Goal: Task Accomplishment & Management: Complete application form

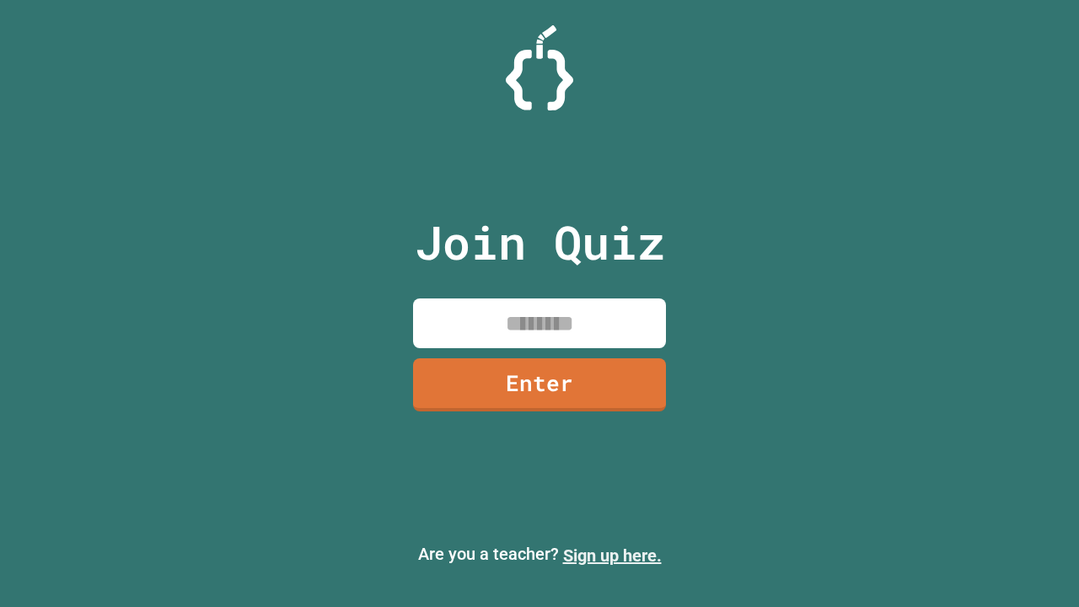
click at [612, 555] on link "Sign up here." at bounding box center [612, 555] width 99 height 20
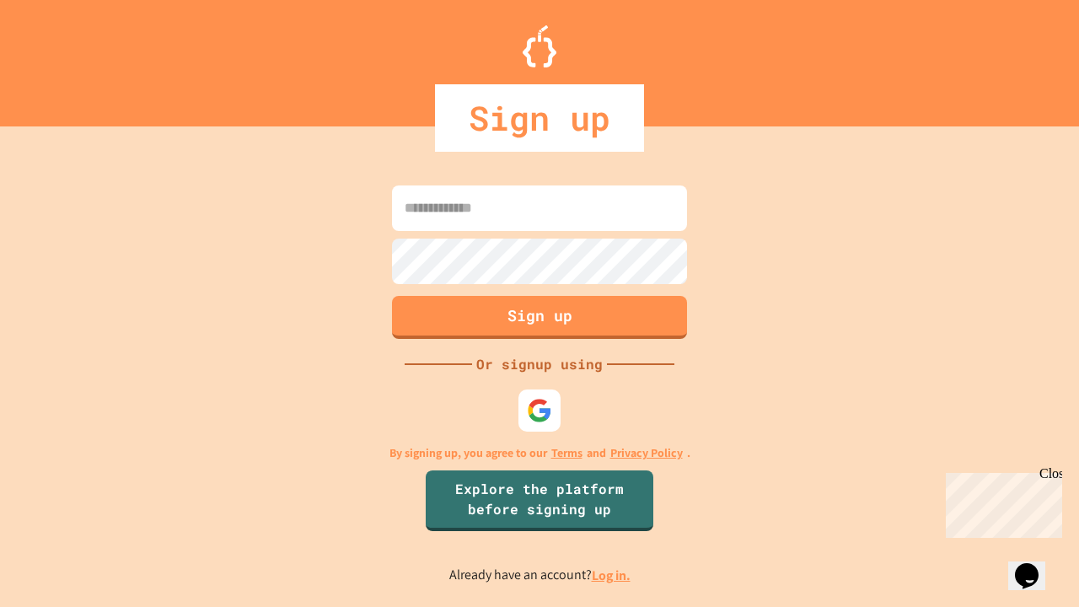
click at [612, 575] on link "Log in." at bounding box center [611, 575] width 39 height 18
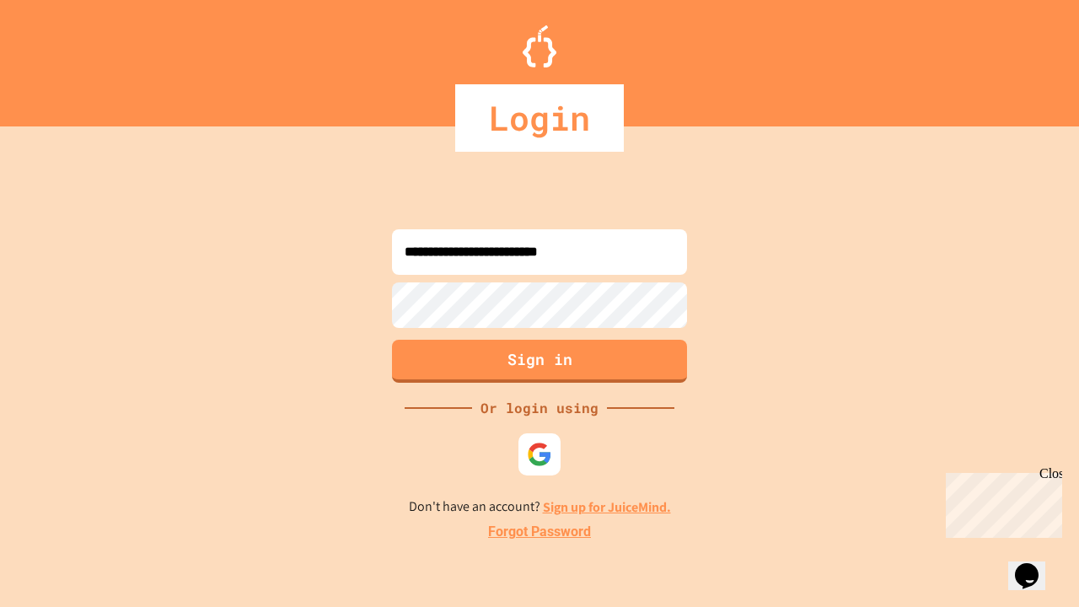
type input "**********"
